Goal: Task Accomplishment & Management: Use online tool/utility

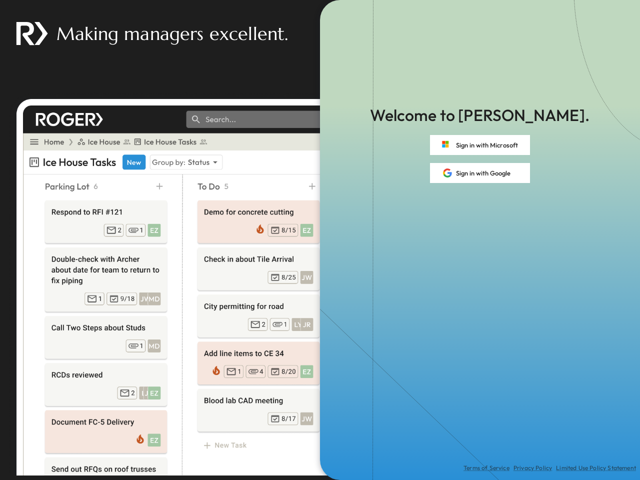
click at [320, 240] on div "Terms of Service Privacy Policy Limited Use Policy Statement" at bounding box center [480, 331] width 320 height 297
click at [480, 145] on button "Sign in with Microsoft" at bounding box center [480, 145] width 100 height 20
click at [480, 173] on button "Sign in with Google" at bounding box center [480, 173] width 100 height 20
